Goal: Task Accomplishment & Management: Manage account settings

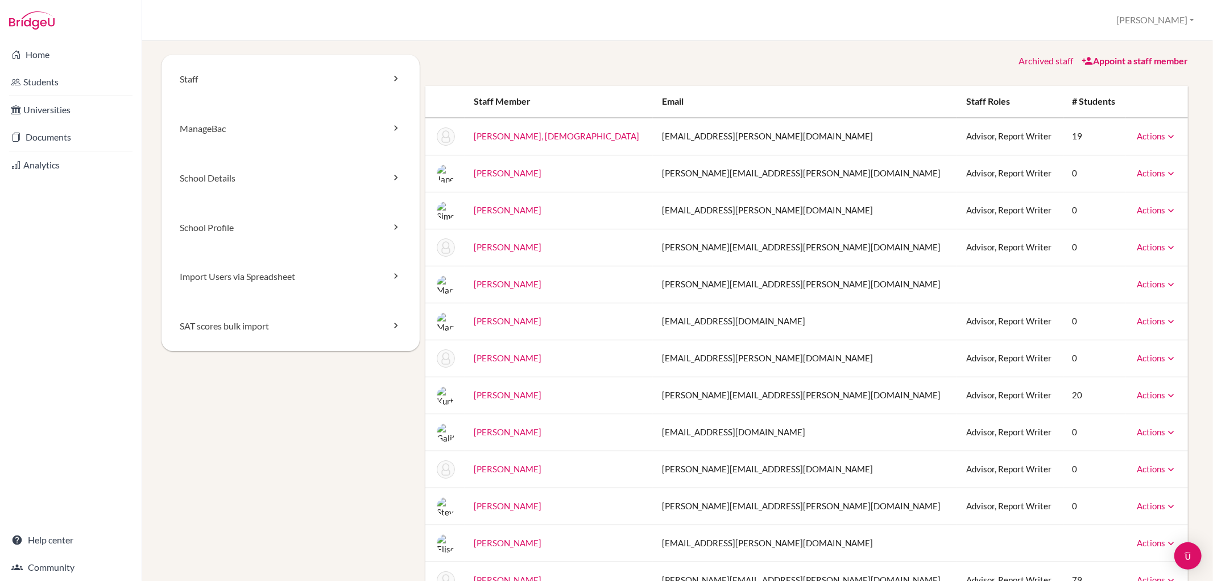
click at [118, 282] on div "Home Students Universities Documents Analytics Help center Community" at bounding box center [71, 311] width 142 height 540
click at [71, 138] on link "Documents" at bounding box center [70, 137] width 137 height 23
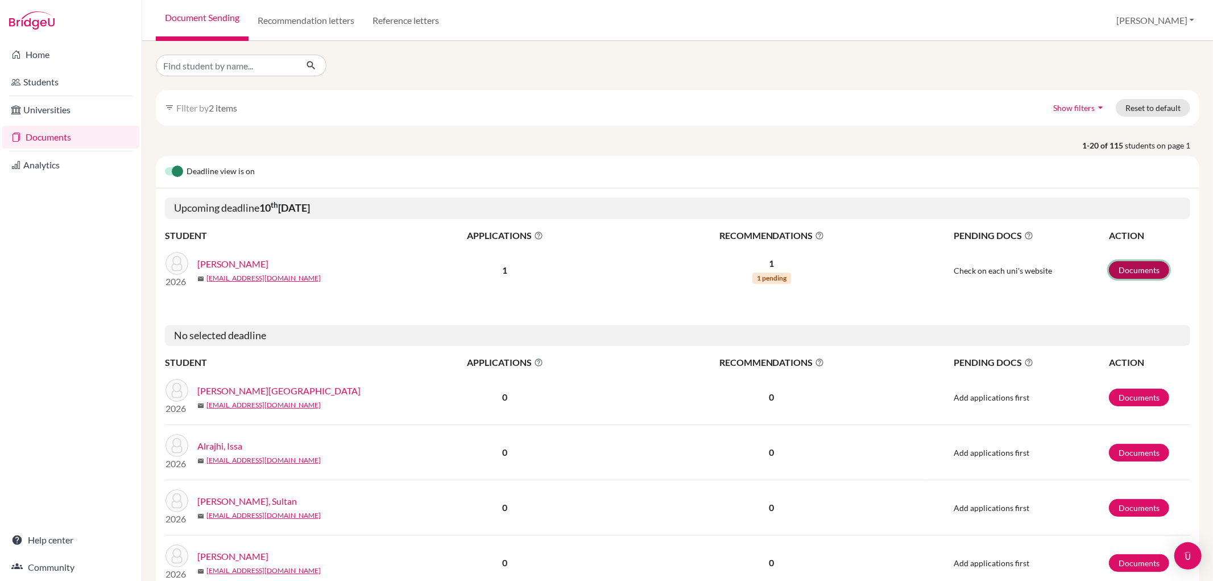
click at [1142, 261] on link "Documents" at bounding box center [1139, 270] width 60 height 18
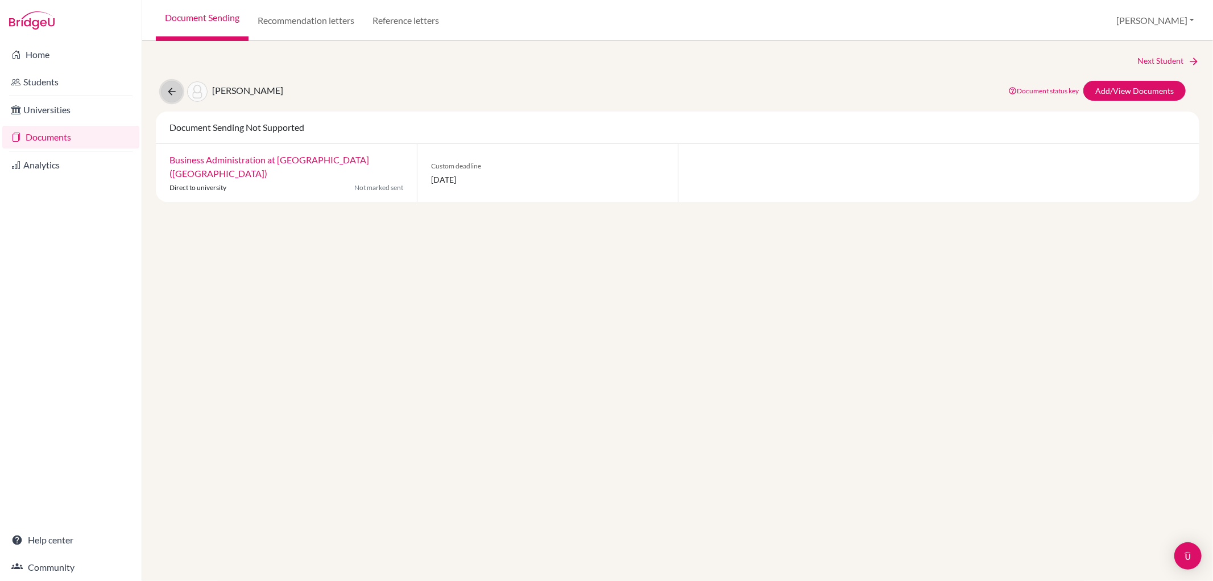
click at [166, 87] on icon at bounding box center [171, 91] width 11 height 11
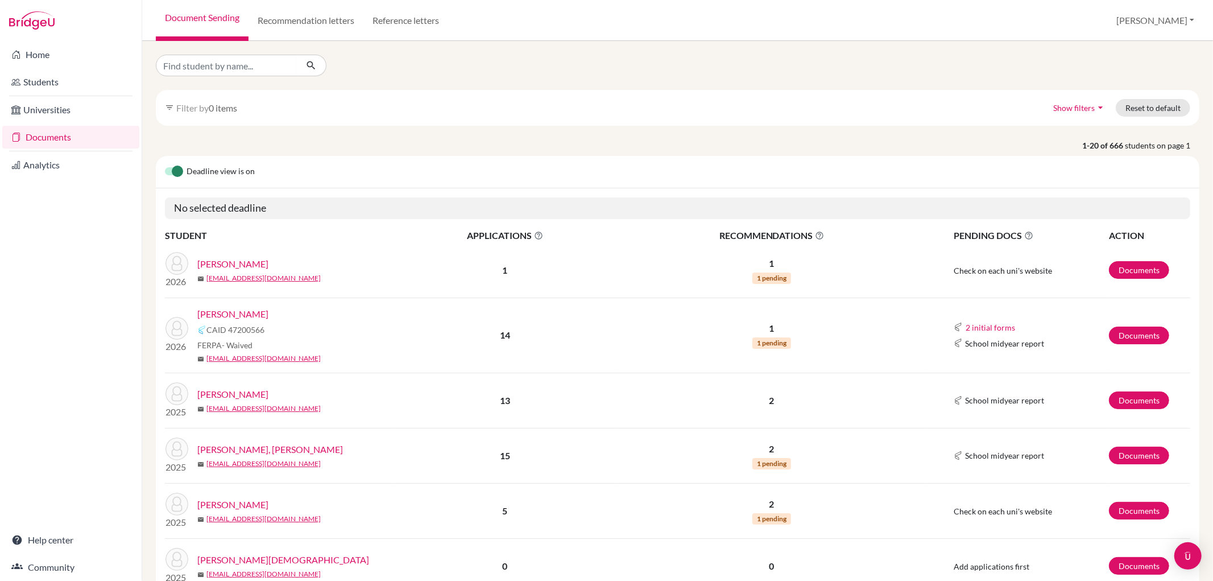
click at [1083, 107] on span "Show filters" at bounding box center [1075, 108] width 42 height 10
click at [381, 102] on button "Grad Year" at bounding box center [364, 108] width 61 height 18
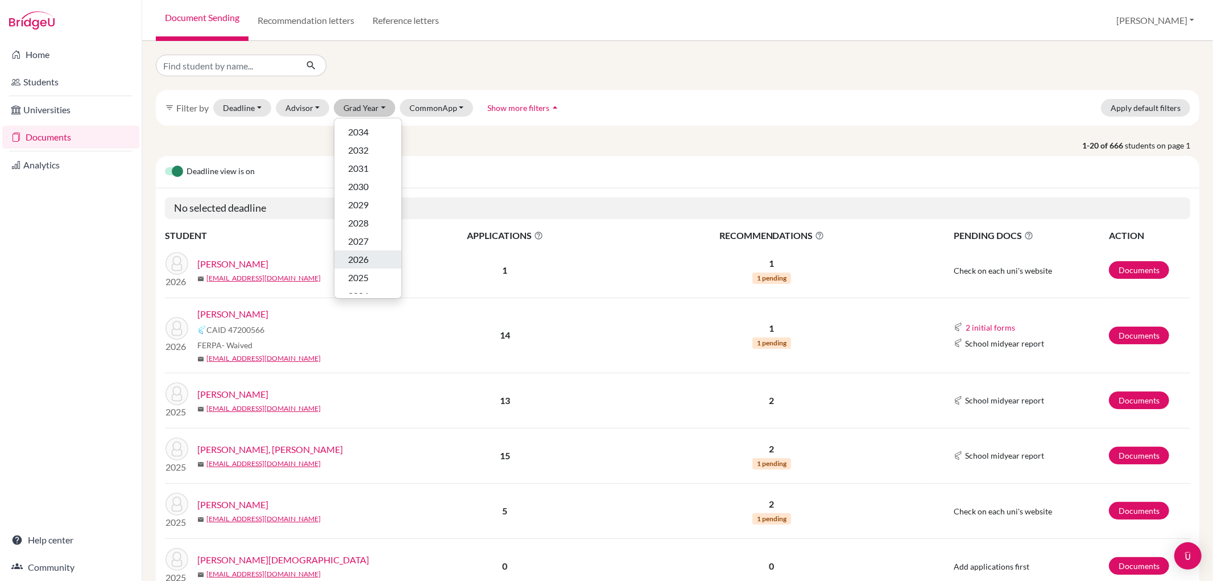
click at [369, 255] on div "2026" at bounding box center [368, 260] width 40 height 14
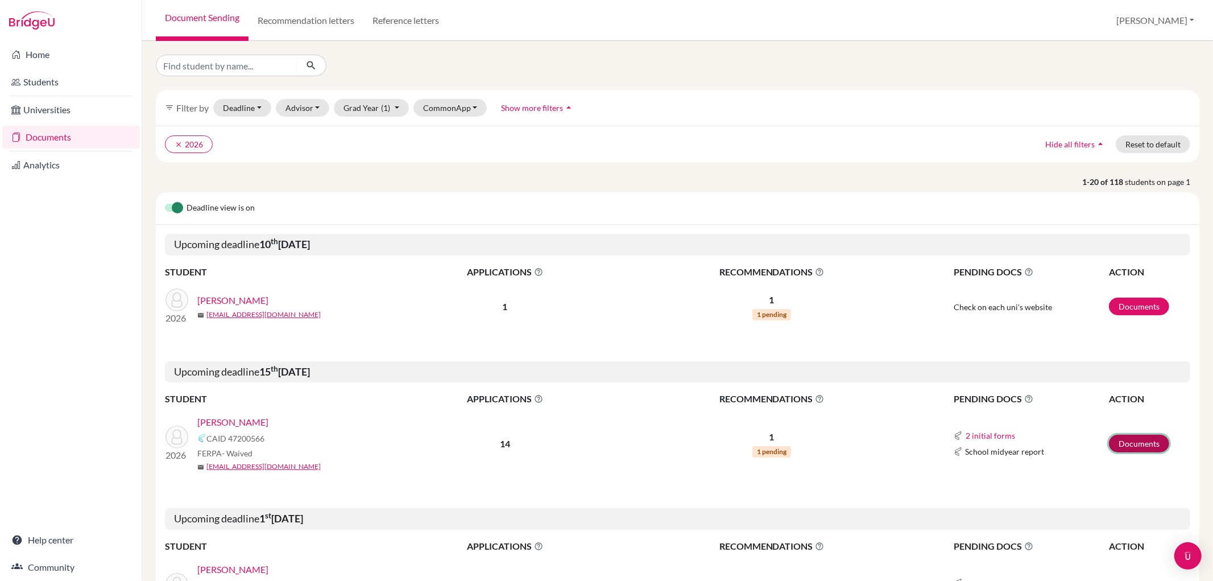
click at [1145, 443] on link "Documents" at bounding box center [1139, 444] width 60 height 18
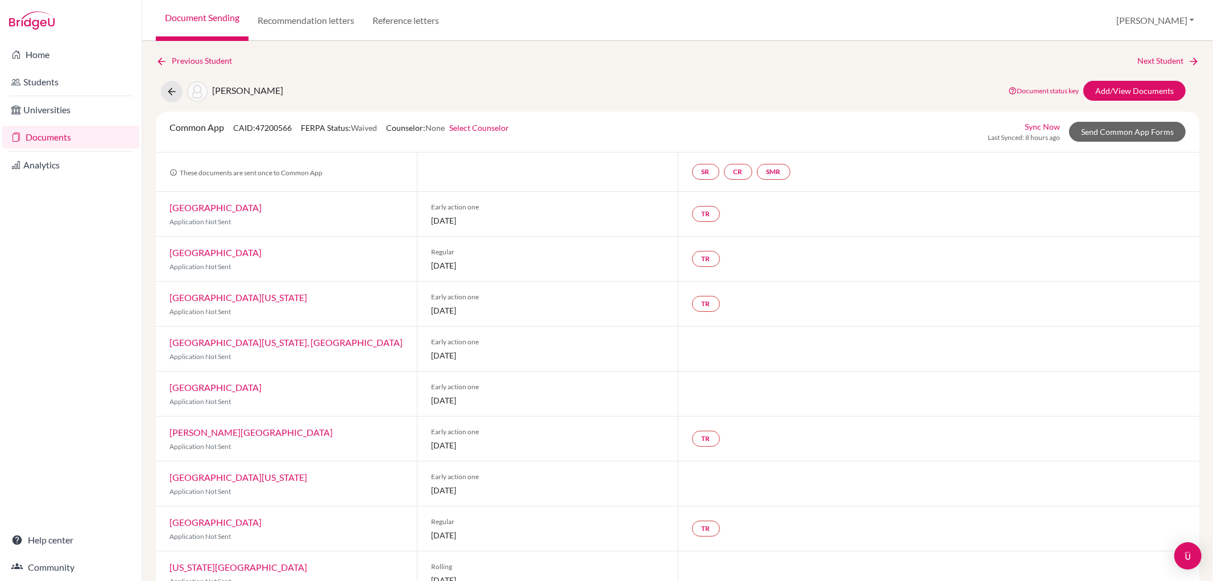
click at [484, 123] on link "Select Counselor" at bounding box center [479, 128] width 60 height 10
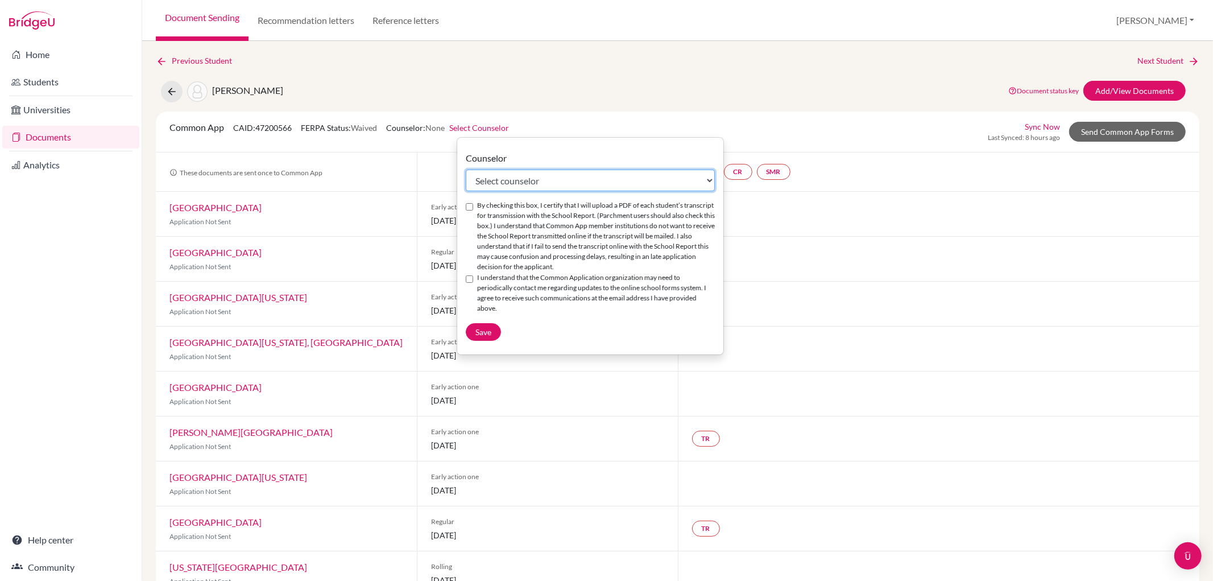
click at [504, 175] on select "Select counselor German Alvarez Jane Barker Simon Brodie Erika Crossley Maryam …" at bounding box center [590, 181] width 249 height 22
select select "12190"
click at [466, 170] on select "Select counselor German Alvarez Jane Barker Simon Brodie Erika Crossley Maryam …" at bounding box center [590, 181] width 249 height 22
click at [469, 205] on input "By checking this box, I certify that I will upload a PDF of each student’s tran…" at bounding box center [469, 206] width 7 height 7
checkbox input "true"
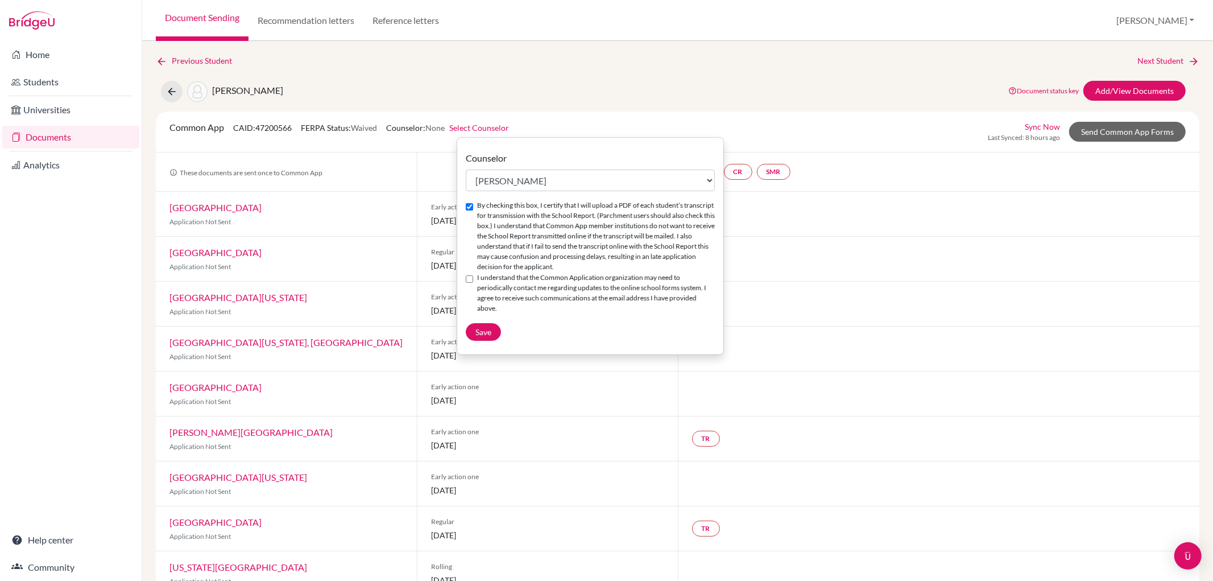
click at [468, 275] on div "Counselor Select counselor German Alvarez Jane Barker Simon Brodie Erika Crossl…" at bounding box center [590, 245] width 266 height 189
click at [472, 280] on input "I understand that the Common Application organization may need to periodically …" at bounding box center [469, 278] width 7 height 7
checkbox input "true"
click at [482, 327] on span "Save" at bounding box center [484, 332] width 16 height 10
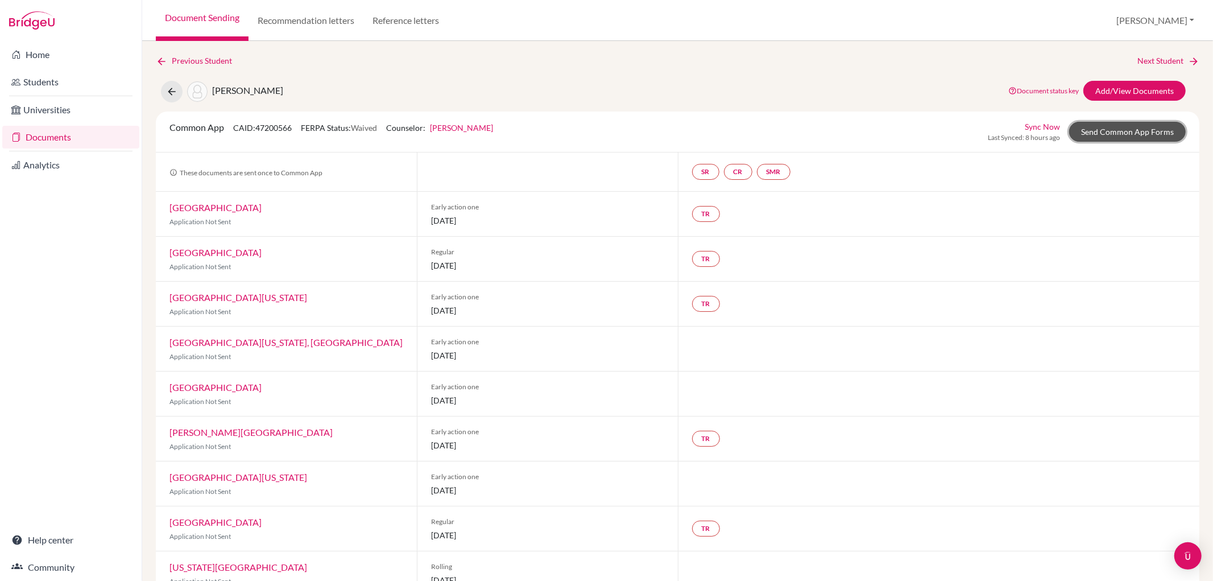
click at [1131, 131] on link "Send Common App Forms" at bounding box center [1128, 132] width 117 height 20
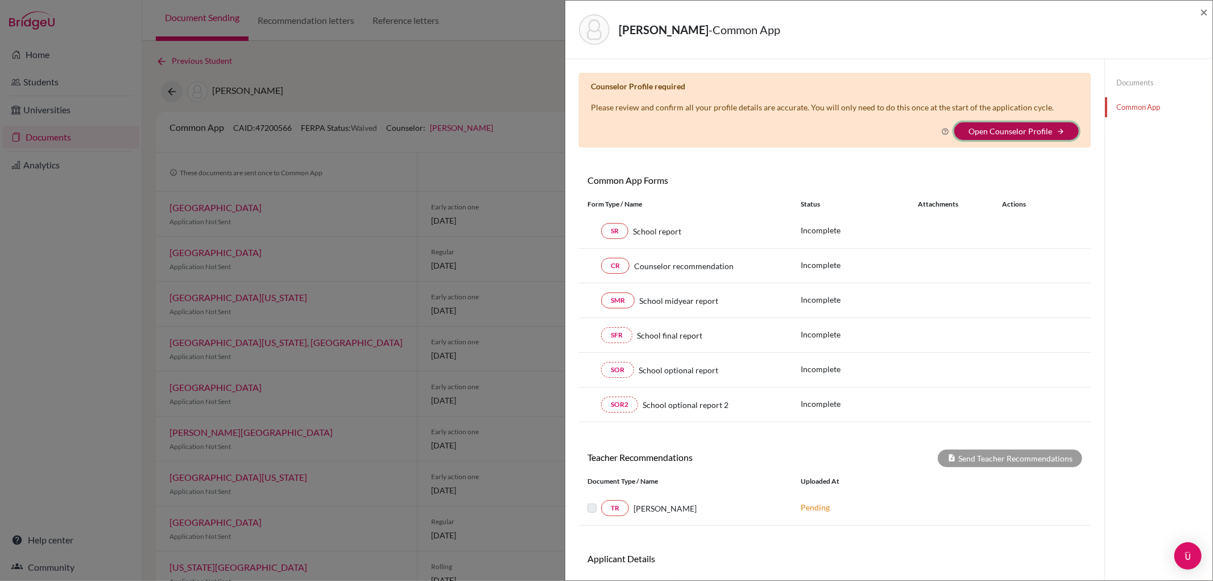
click at [998, 125] on button "Open Counselor Profile arrow_forward" at bounding box center [1017, 131] width 125 height 18
click at [1045, 129] on button "Open Counselor Profile arrow_forward" at bounding box center [1017, 131] width 125 height 18
click at [982, 132] on link "Open Counselor Profile" at bounding box center [1011, 131] width 84 height 10
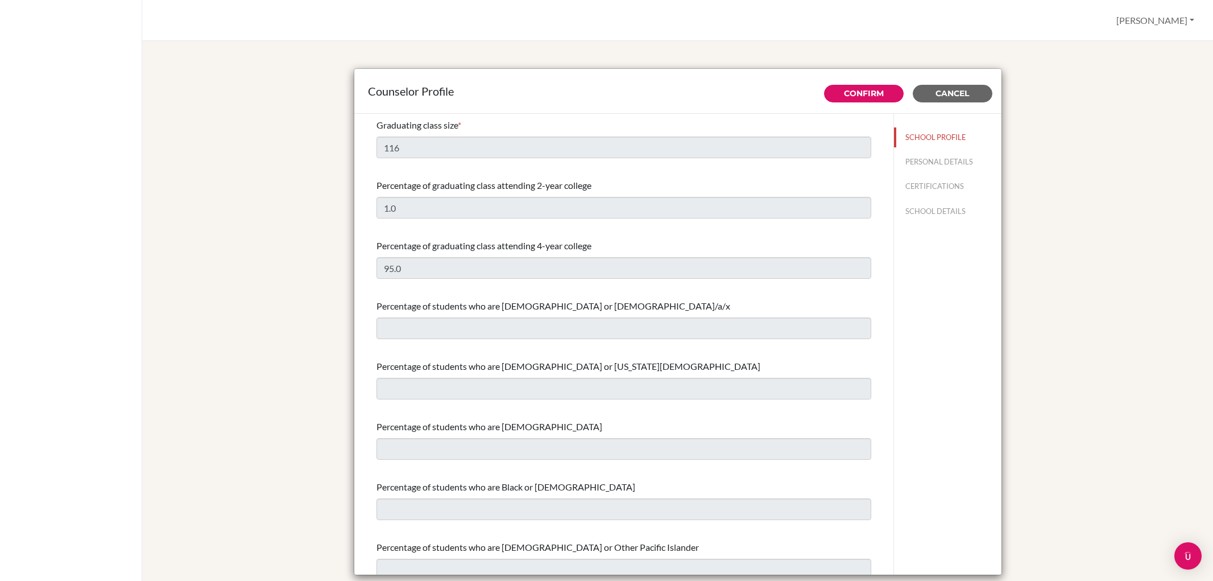
select select "0"
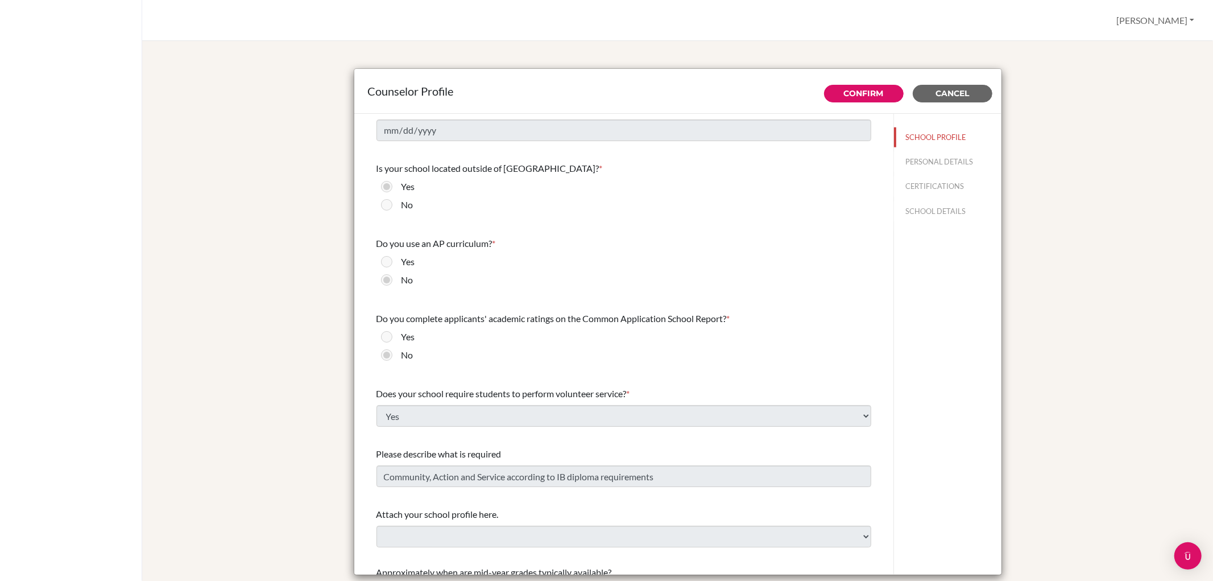
scroll to position [1142, 0]
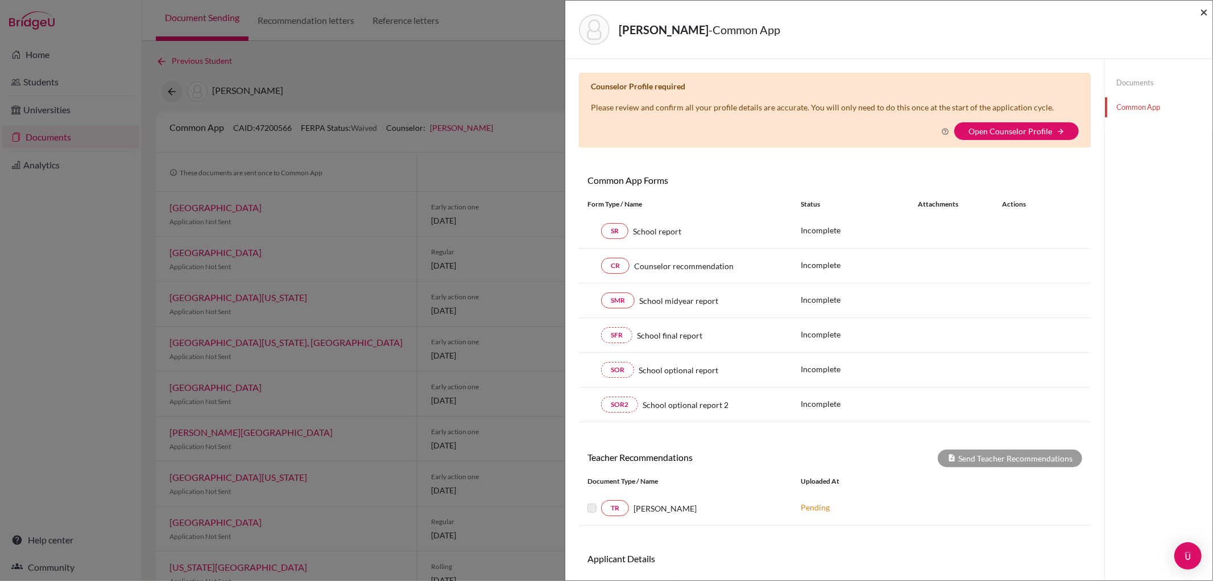
click at [1201, 11] on span "×" at bounding box center [1204, 11] width 8 height 16
